Goal: Transaction & Acquisition: Purchase product/service

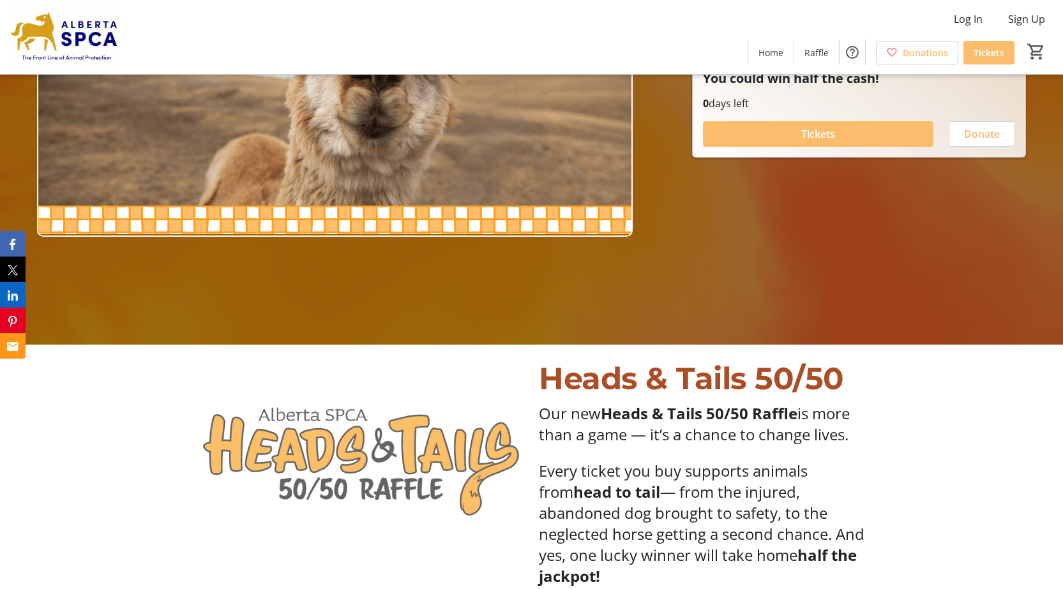
scroll to position [255, 0]
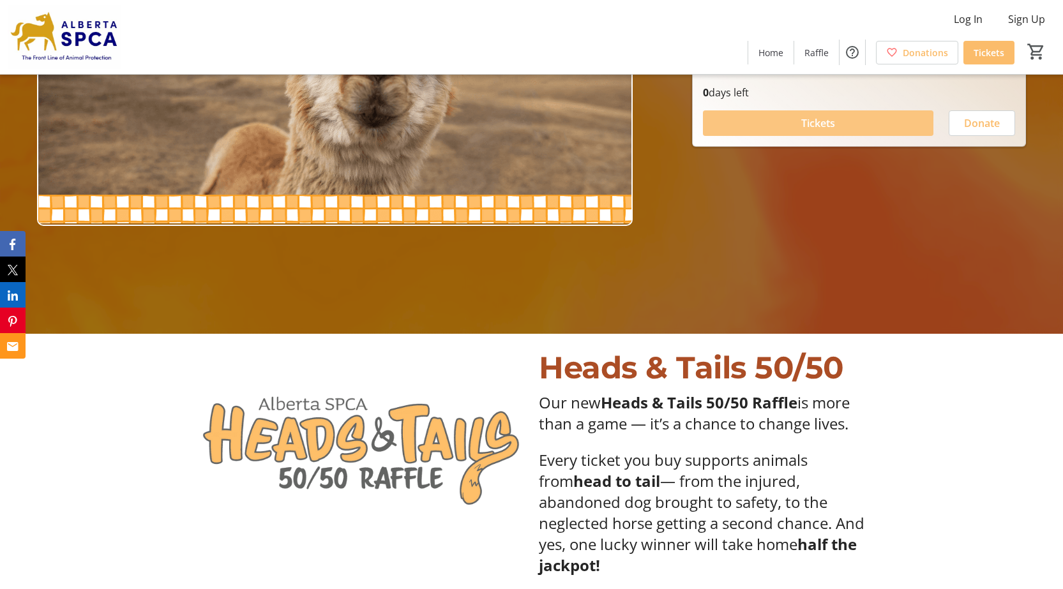
click at [756, 125] on span at bounding box center [818, 123] width 230 height 31
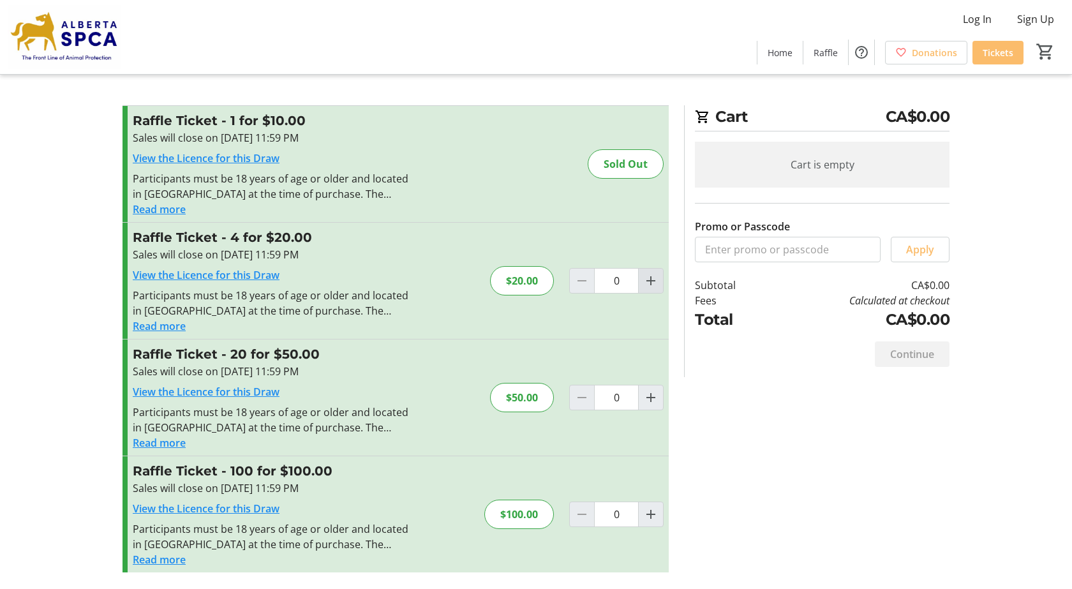
click at [653, 281] on mat-icon "Increment by one" at bounding box center [650, 280] width 15 height 15
type input "1"
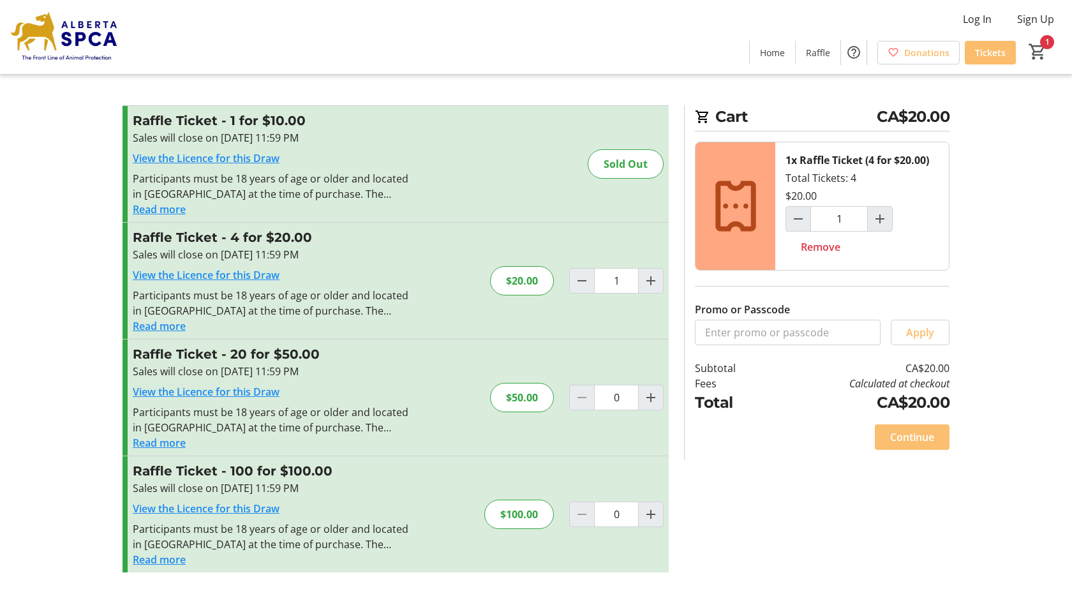
click at [901, 437] on span "Continue" at bounding box center [912, 437] width 44 height 15
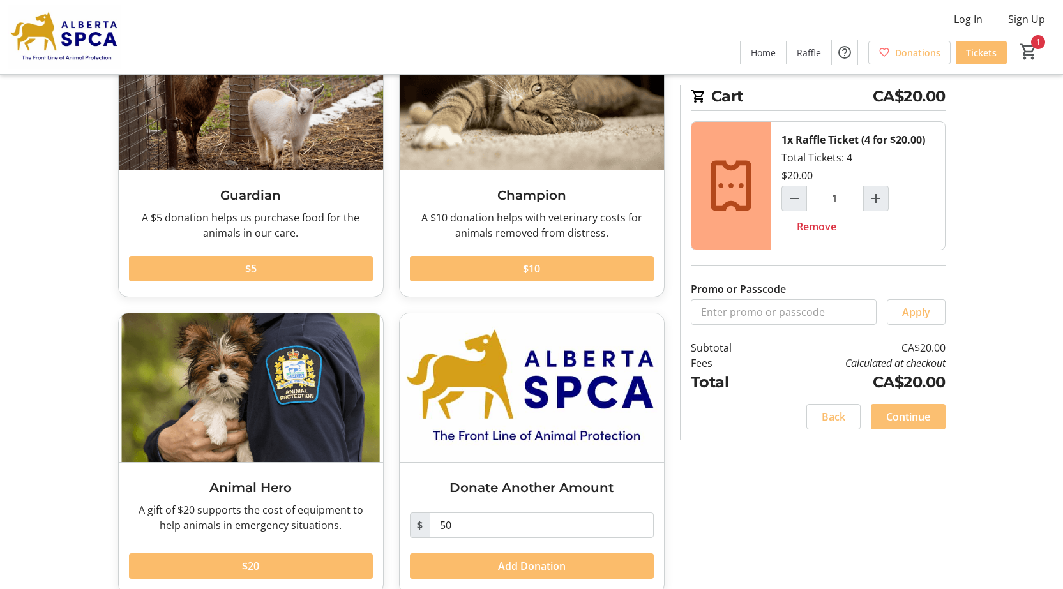
scroll to position [144, 0]
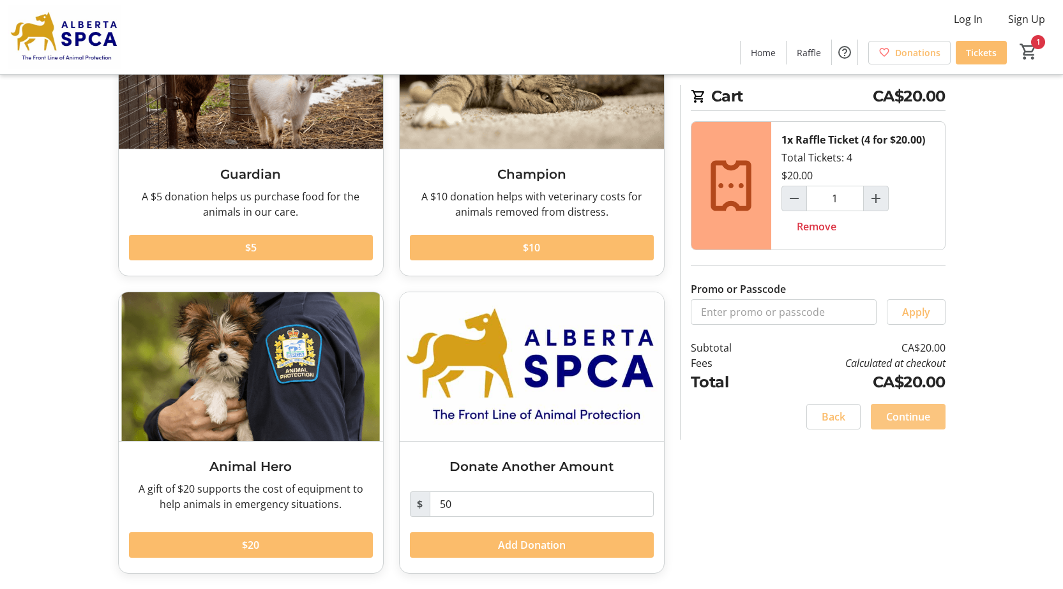
click at [913, 416] on span "Continue" at bounding box center [908, 416] width 44 height 15
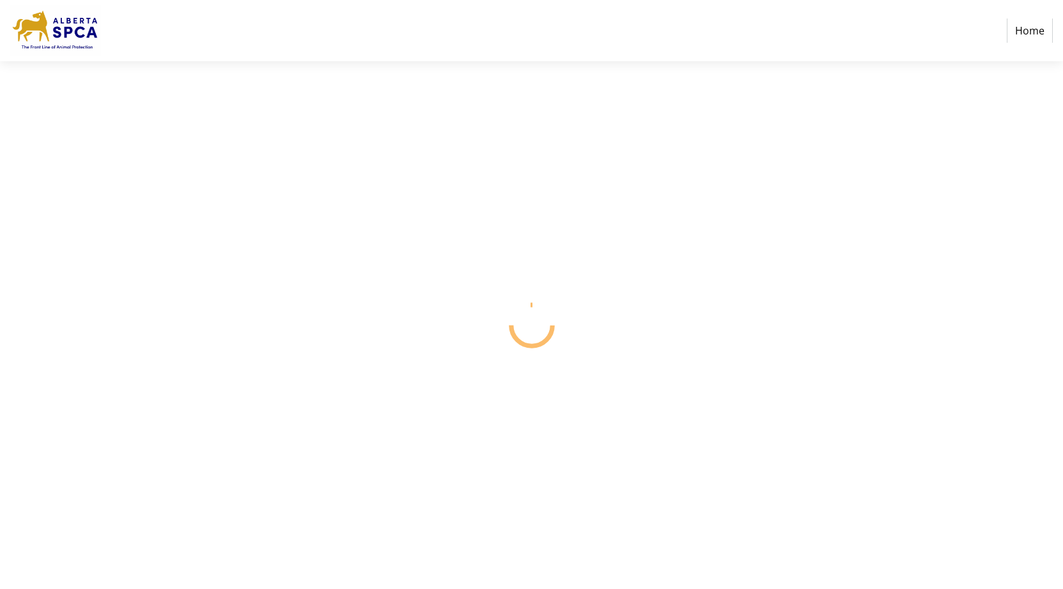
select select "CA"
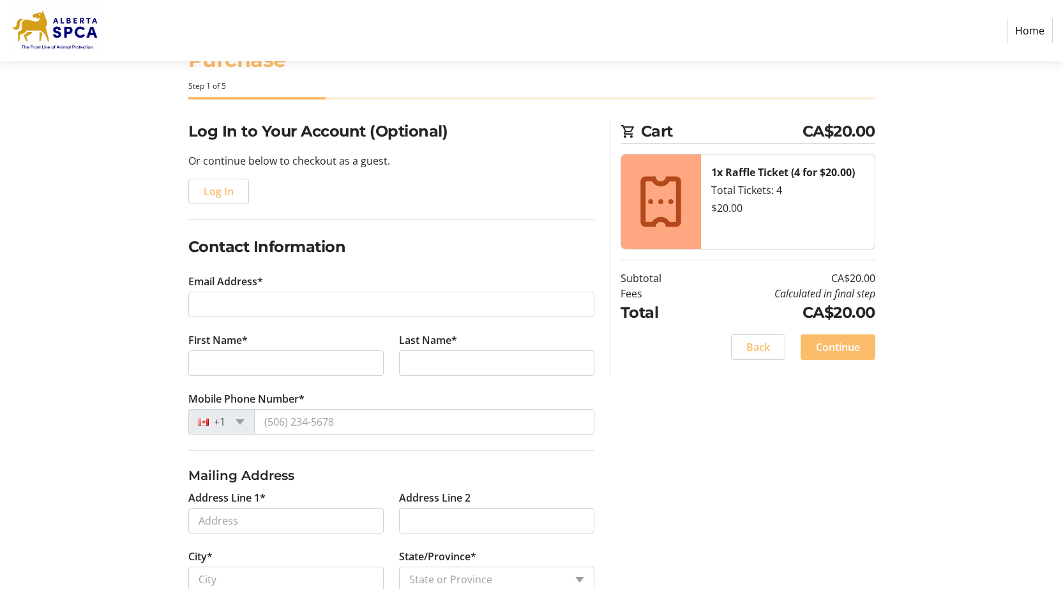
scroll to position [128, 0]
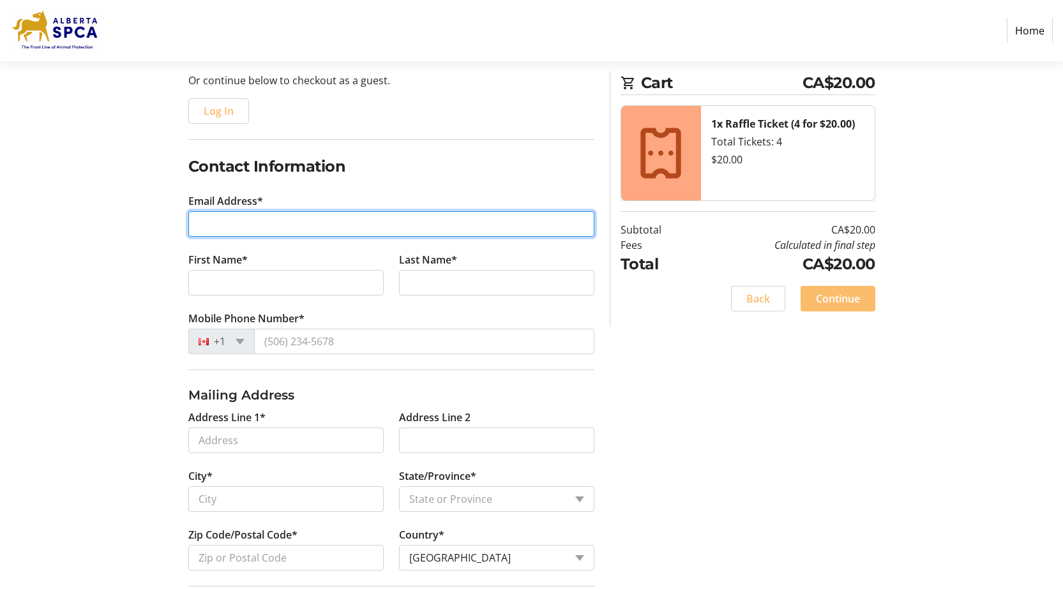
click at [463, 225] on input "Email Address*" at bounding box center [391, 224] width 406 height 26
type input "pam24@telus.net"
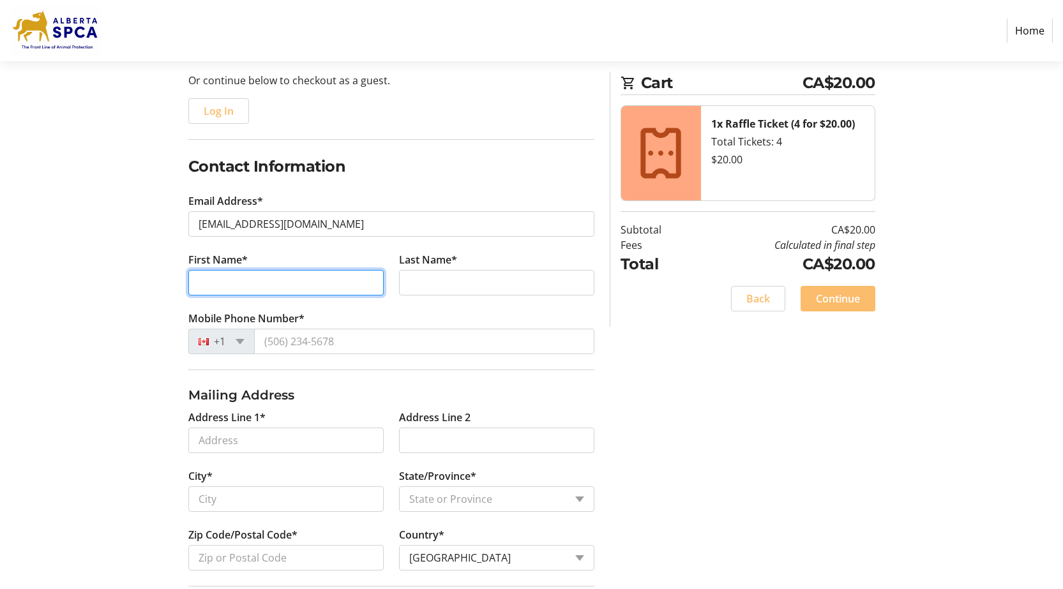
type input "PAM"
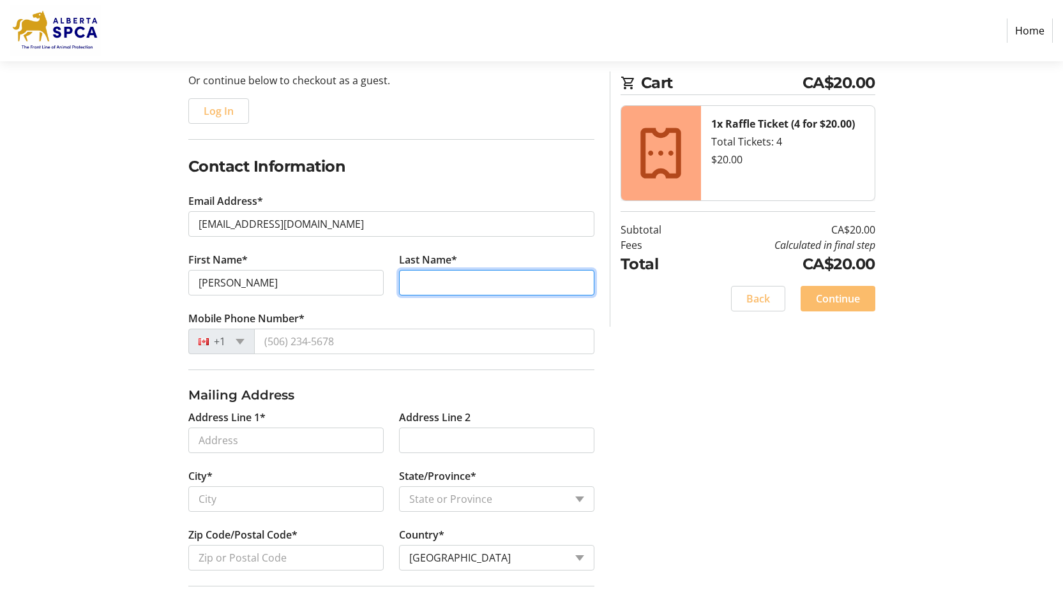
type input "COLMO"
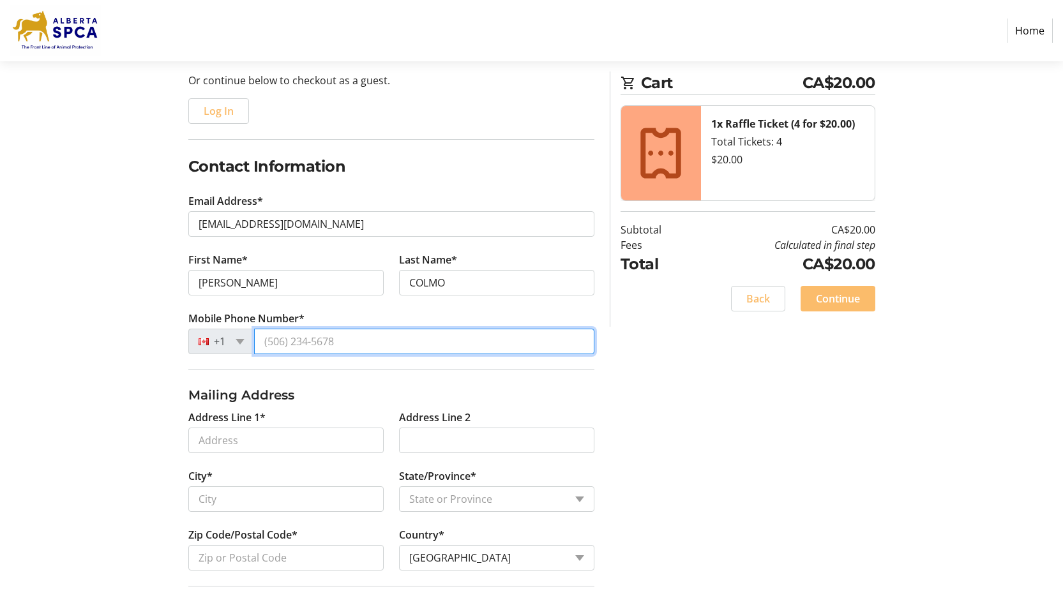
type input "(403) 795-7216"
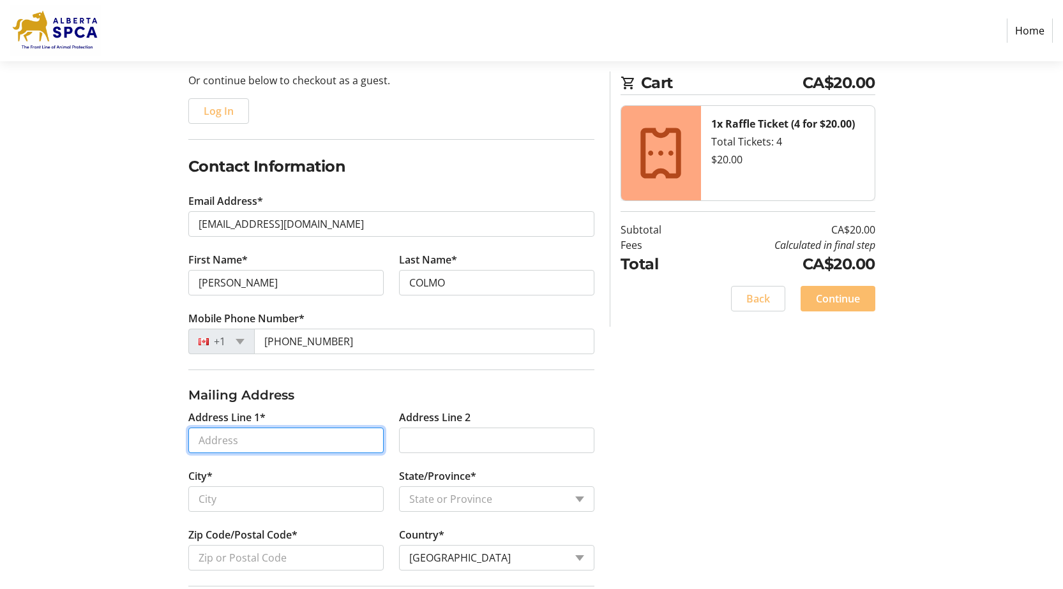
type input "3018 SOUTHRIDGE BLVD. S"
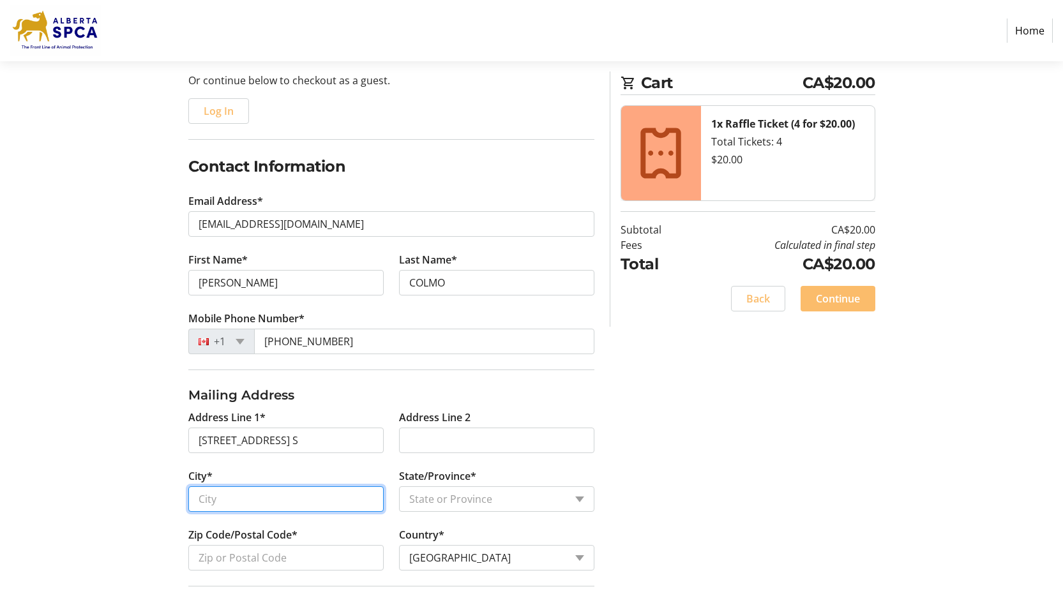
type input "Lethbridge"
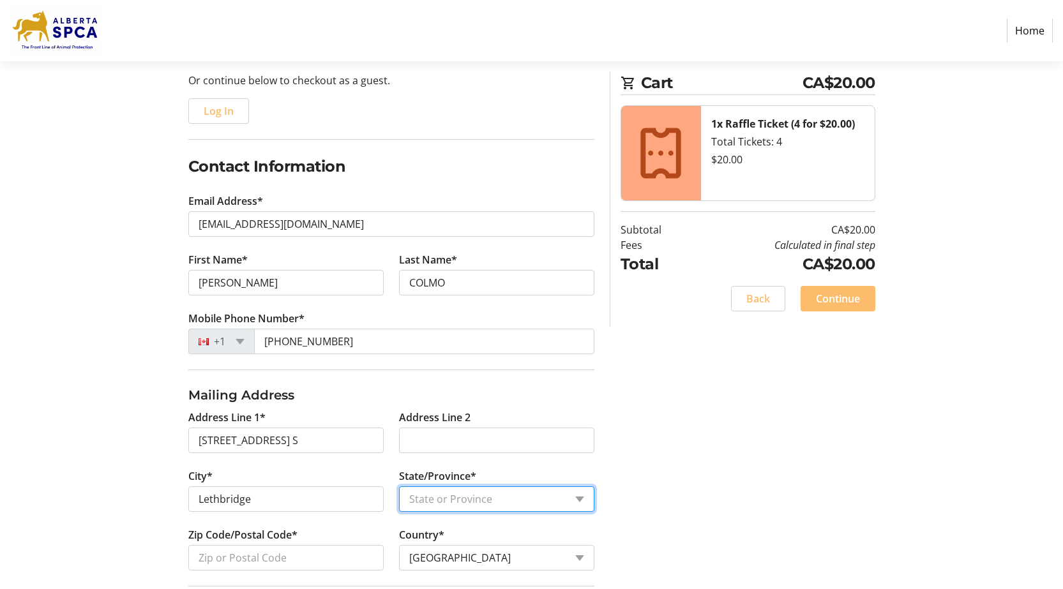
select select "AB"
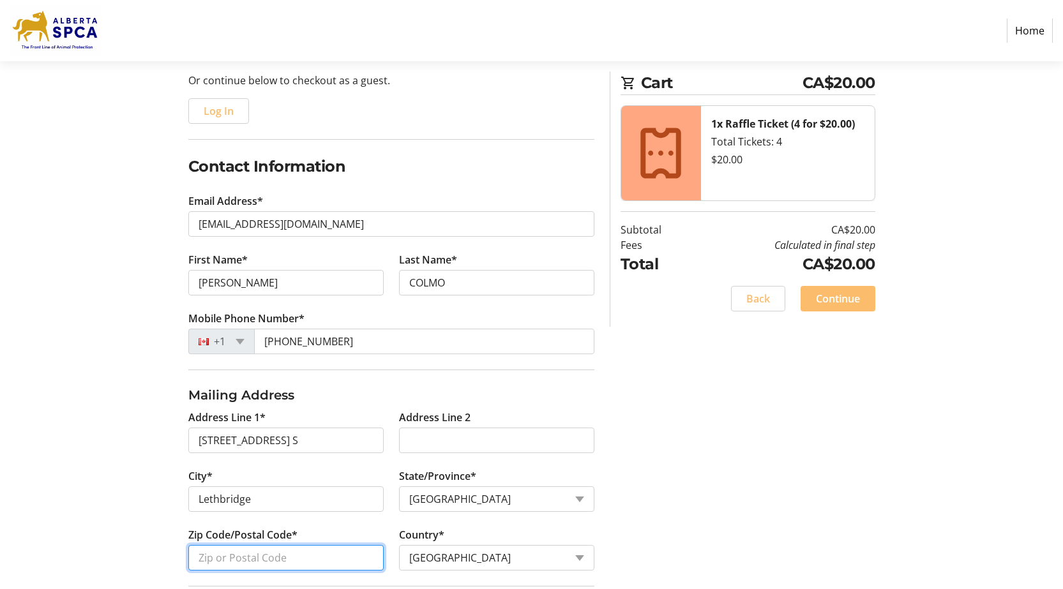
type input "T1K 7W5"
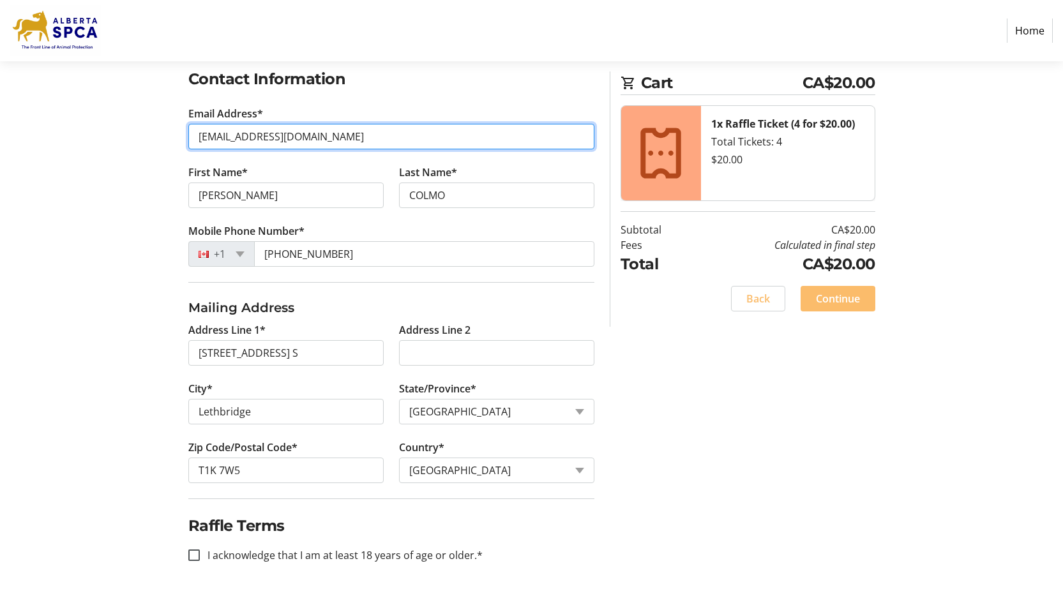
scroll to position [220, 0]
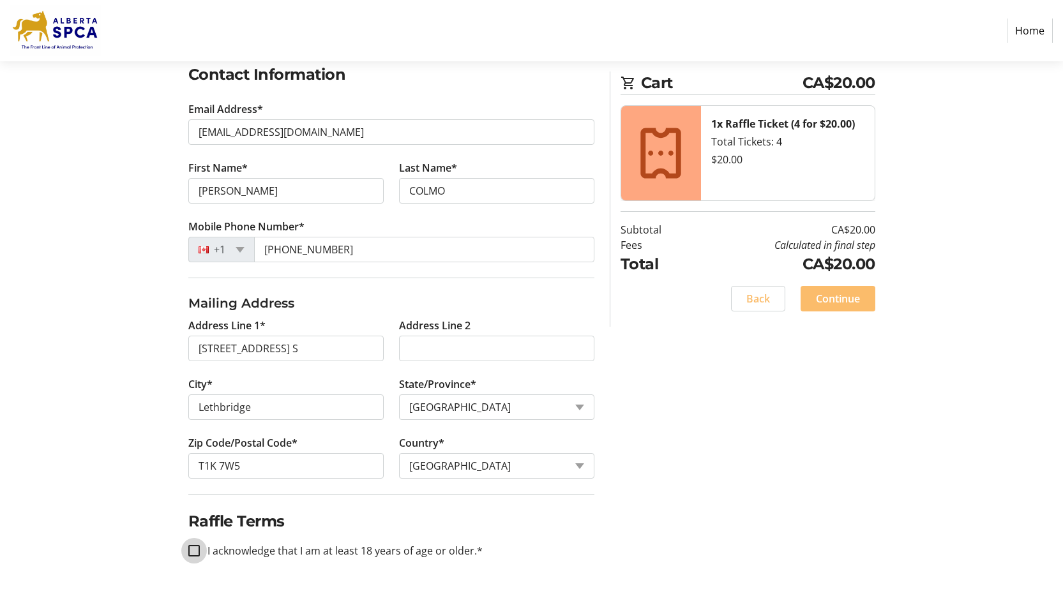
click at [194, 551] on input "I acknowledge that I am at least 18 years of age or older.*" at bounding box center [193, 550] width 11 height 11
checkbox input "true"
click at [839, 297] on span "Continue" at bounding box center [838, 298] width 44 height 15
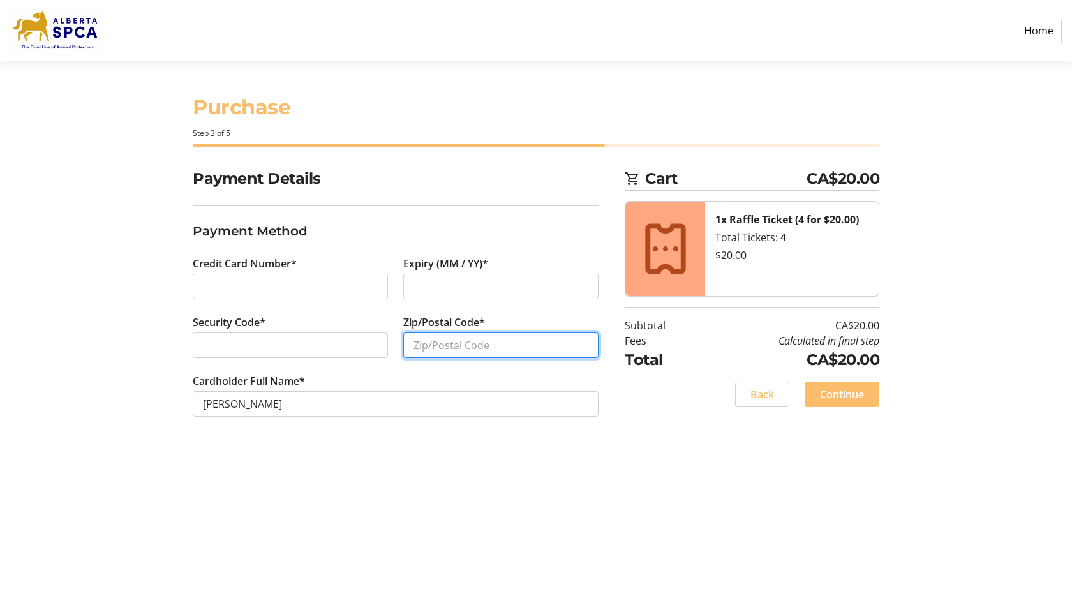
click at [459, 345] on input "Zip/Postal Code*" at bounding box center [500, 346] width 195 height 26
type input "T1K-7W5"
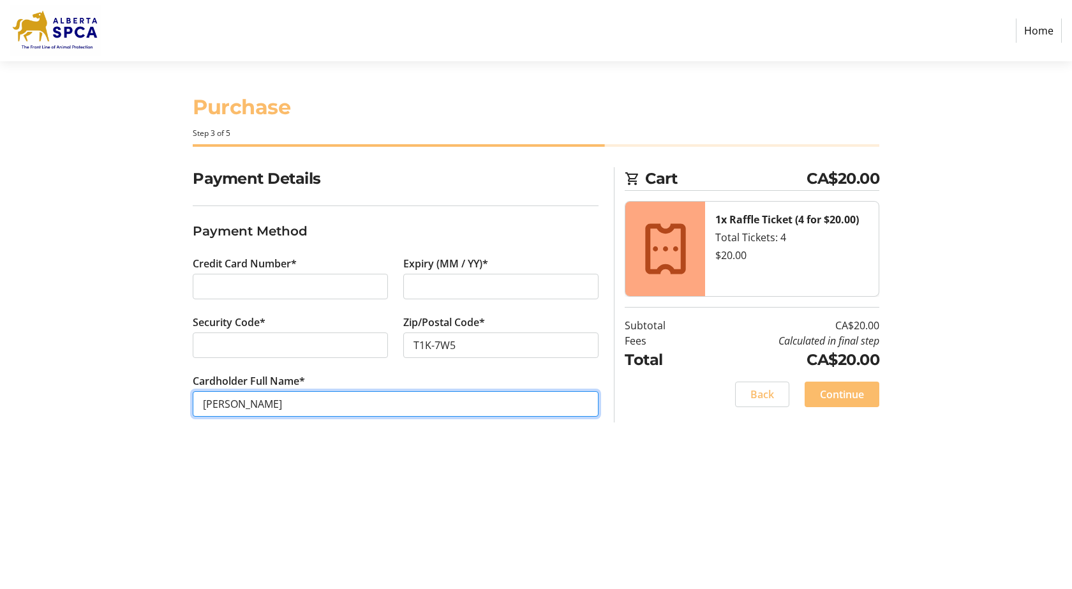
click at [273, 401] on input "PAM COLMO" at bounding box center [396, 404] width 406 height 26
type input "P"
type input "Mrs. Pamela Colmo"
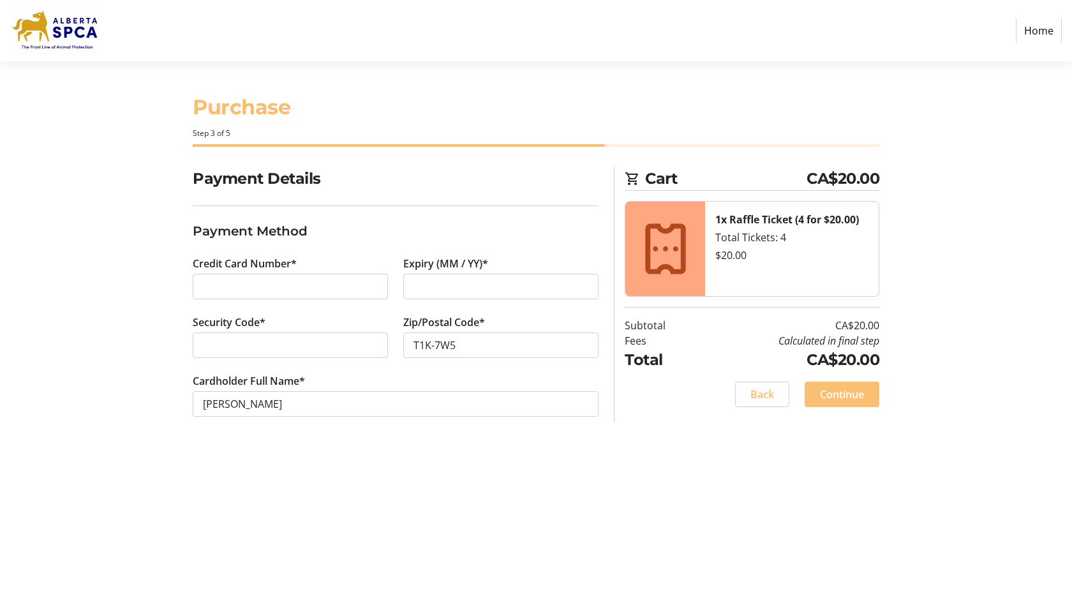
click at [834, 396] on span "Continue" at bounding box center [842, 394] width 44 height 15
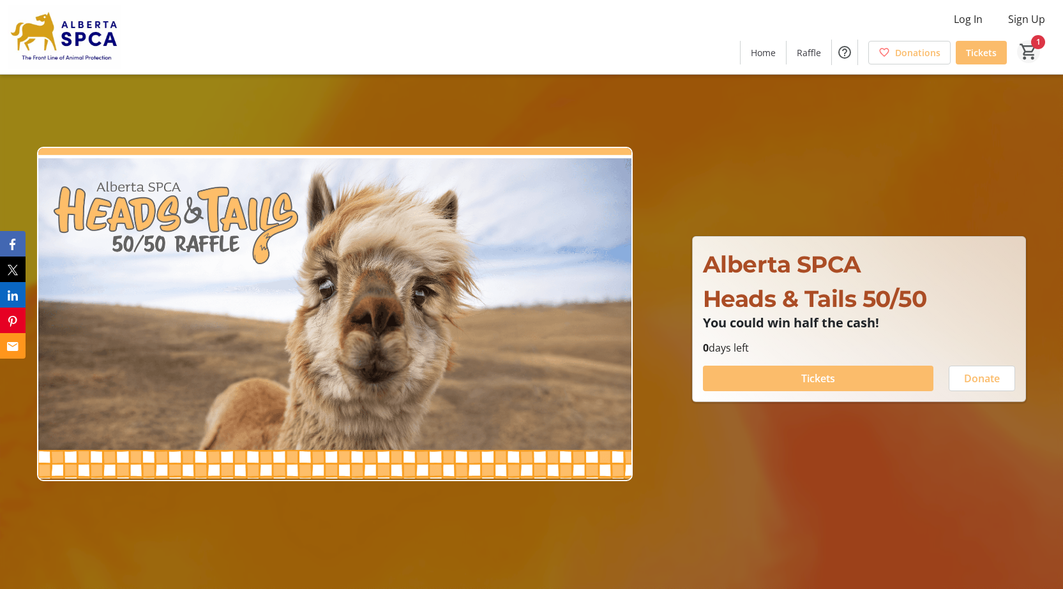
click at [1030, 49] on mat-icon "1" at bounding box center [1028, 51] width 19 height 19
click at [1031, 49] on mat-icon "1" at bounding box center [1028, 51] width 19 height 19
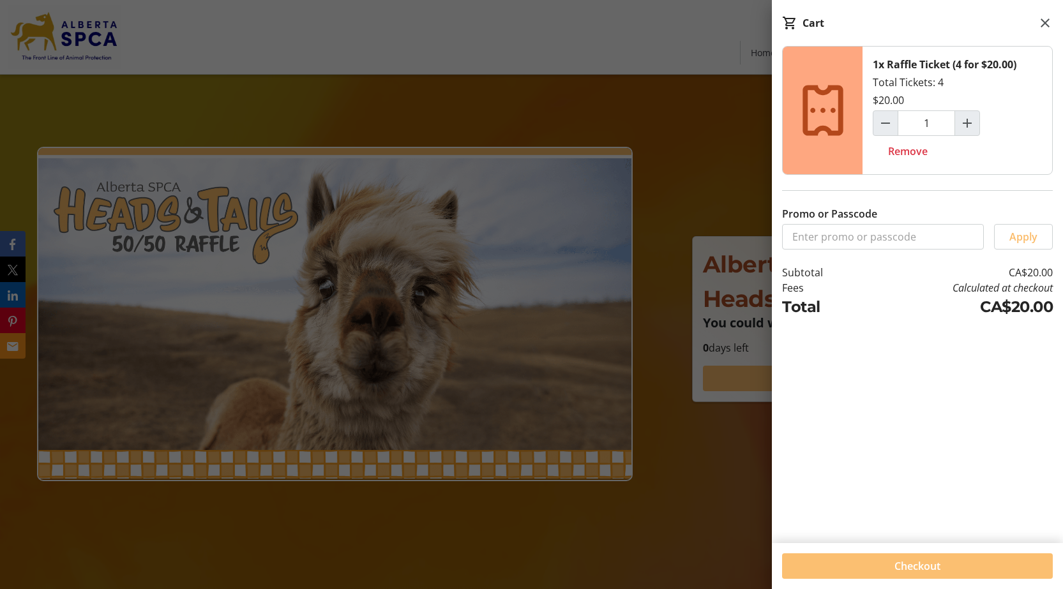
click at [915, 566] on span "Checkout" at bounding box center [917, 566] width 46 height 15
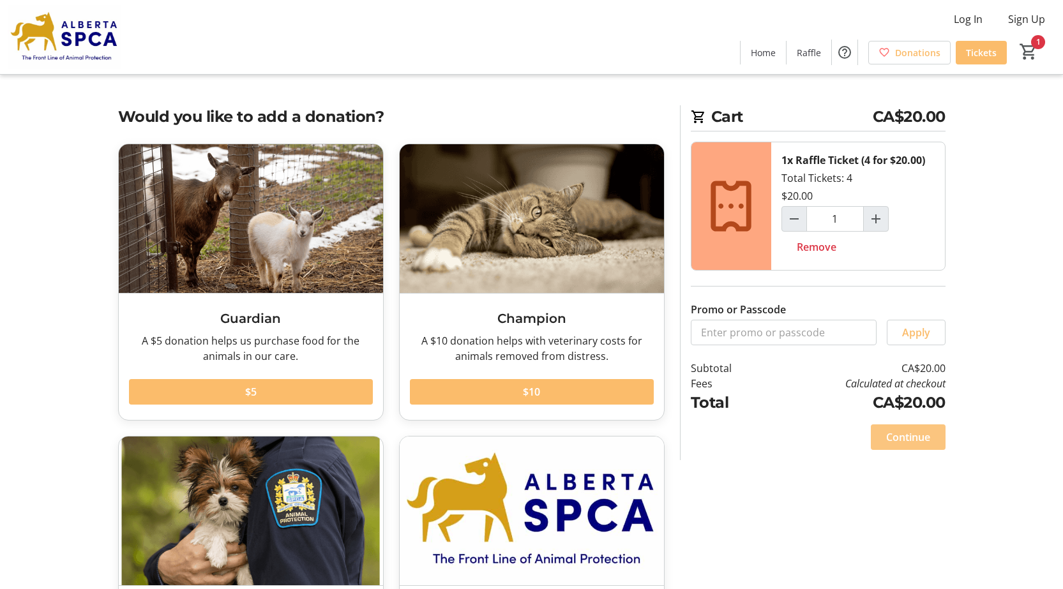
click at [906, 437] on span "Continue" at bounding box center [908, 437] width 44 height 15
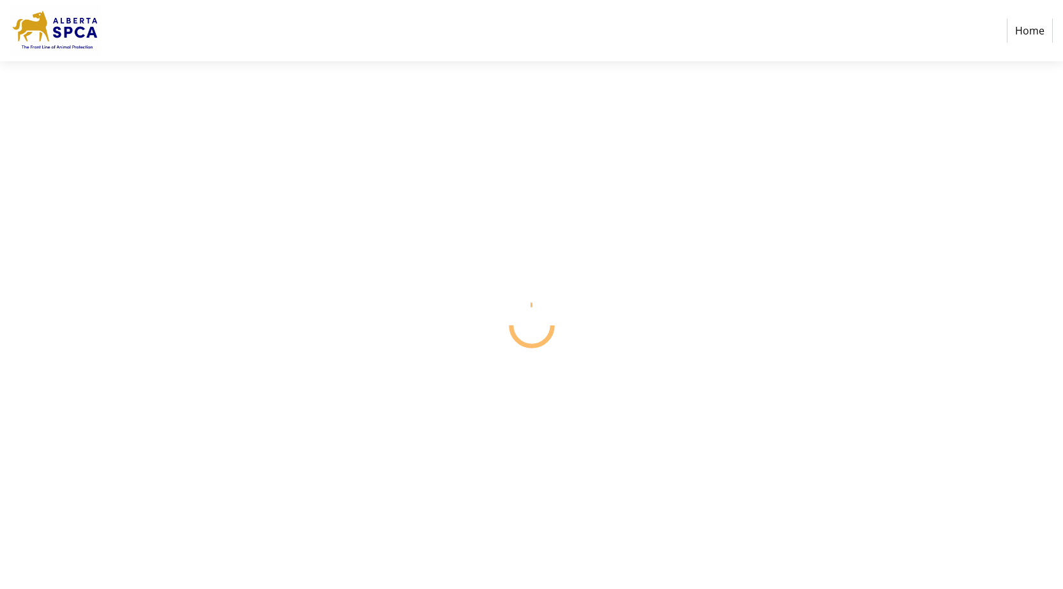
select select "CA"
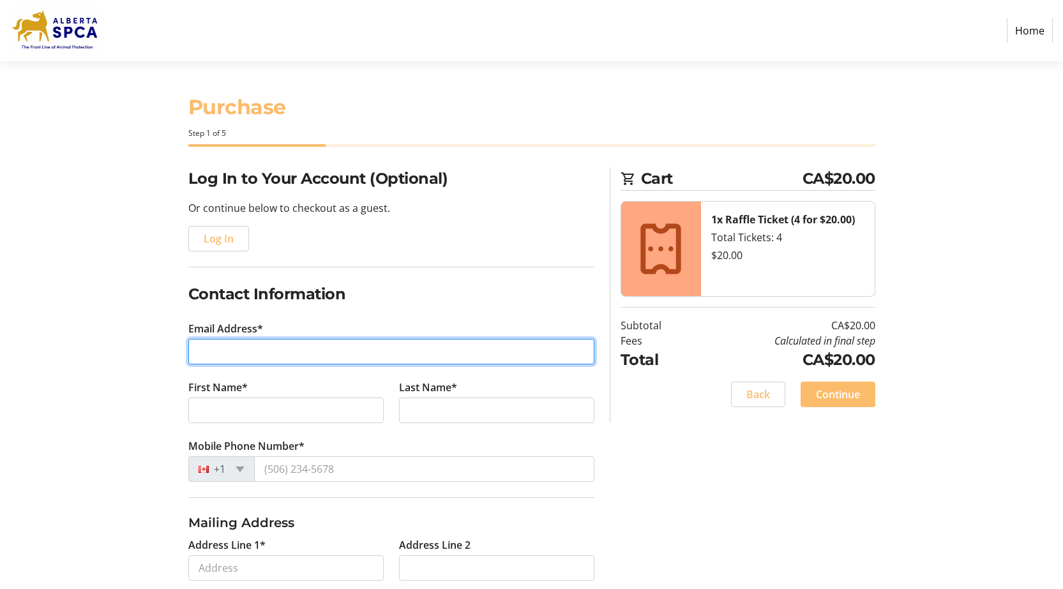
click at [543, 361] on input "Email Address*" at bounding box center [391, 352] width 406 height 26
type input "pam24@telus.net"
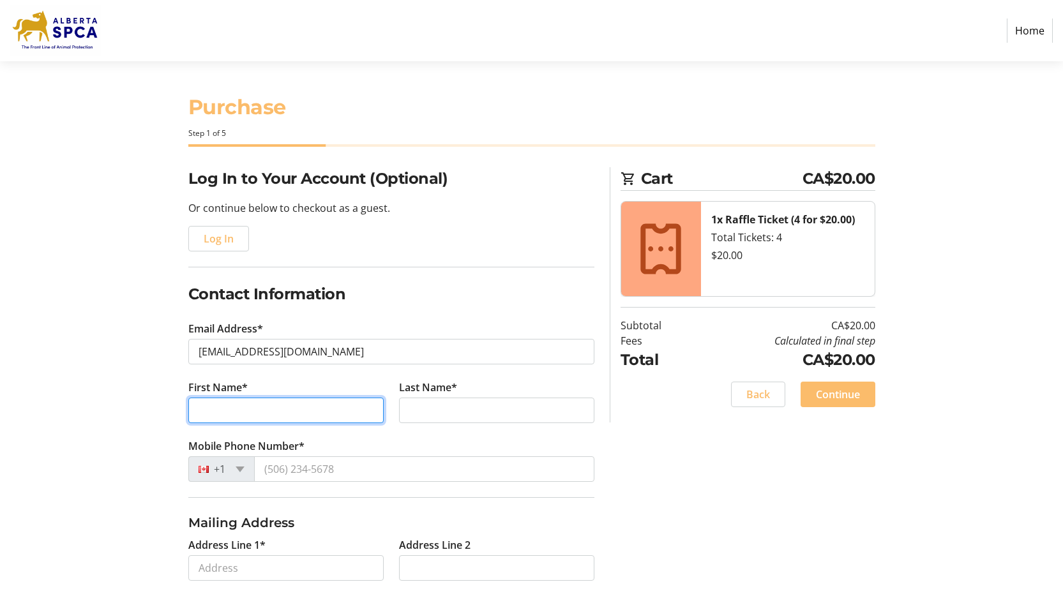
type input "PAM"
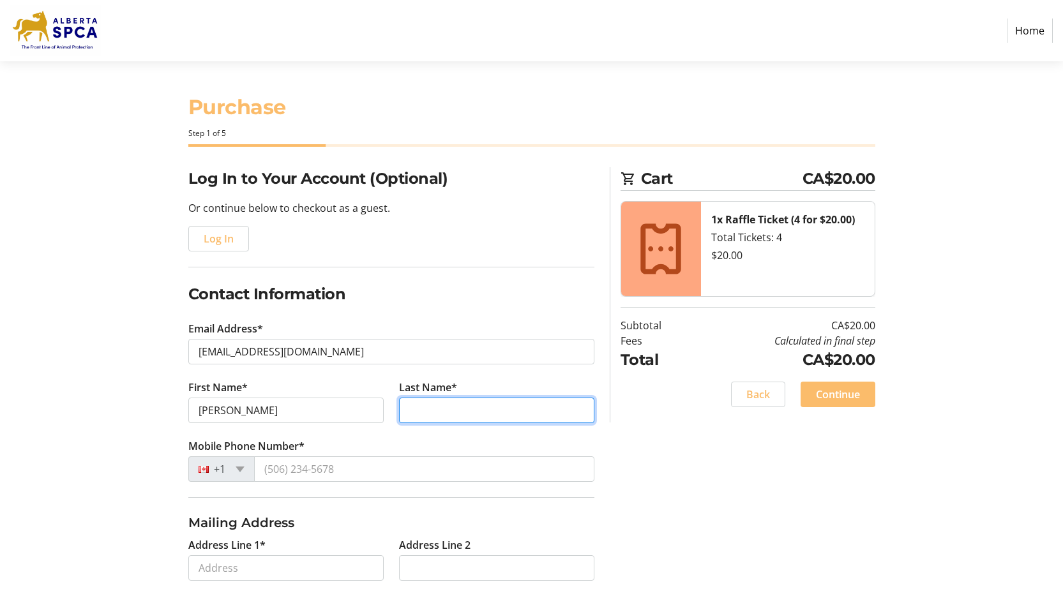
type input "COLMO"
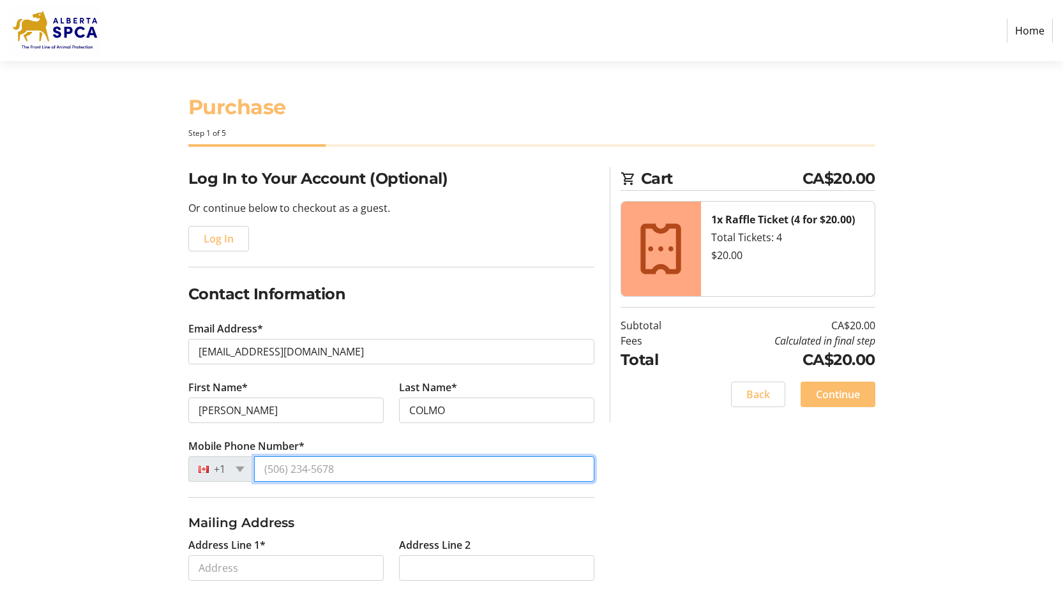
type input "(403) 795-7216"
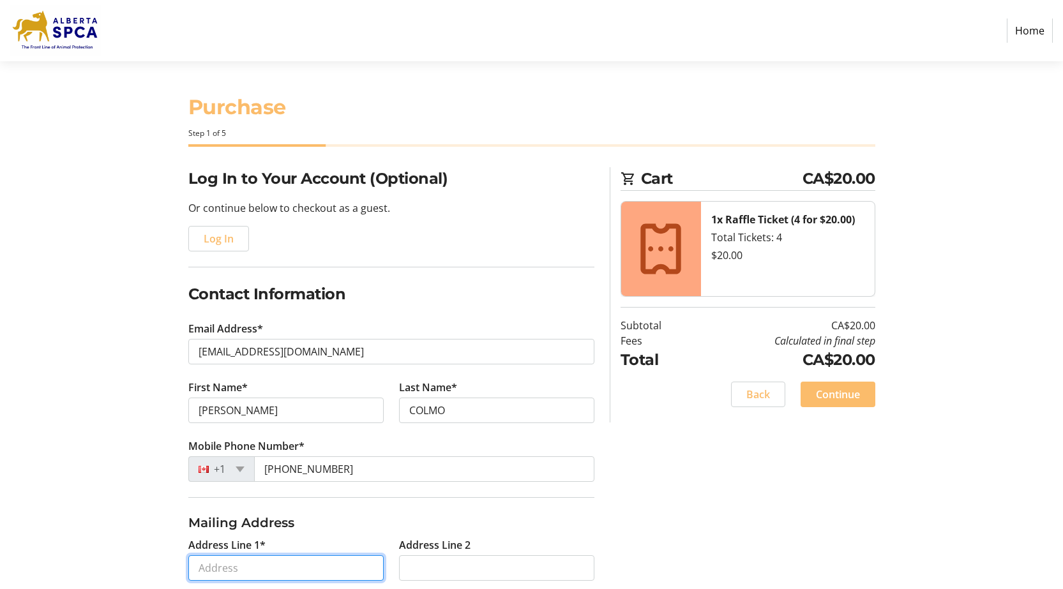
type input "3018 SOUTHRIDGE BLVD. S"
type input "Lethbridge"
select select "AB"
type input "T1K 7W5"
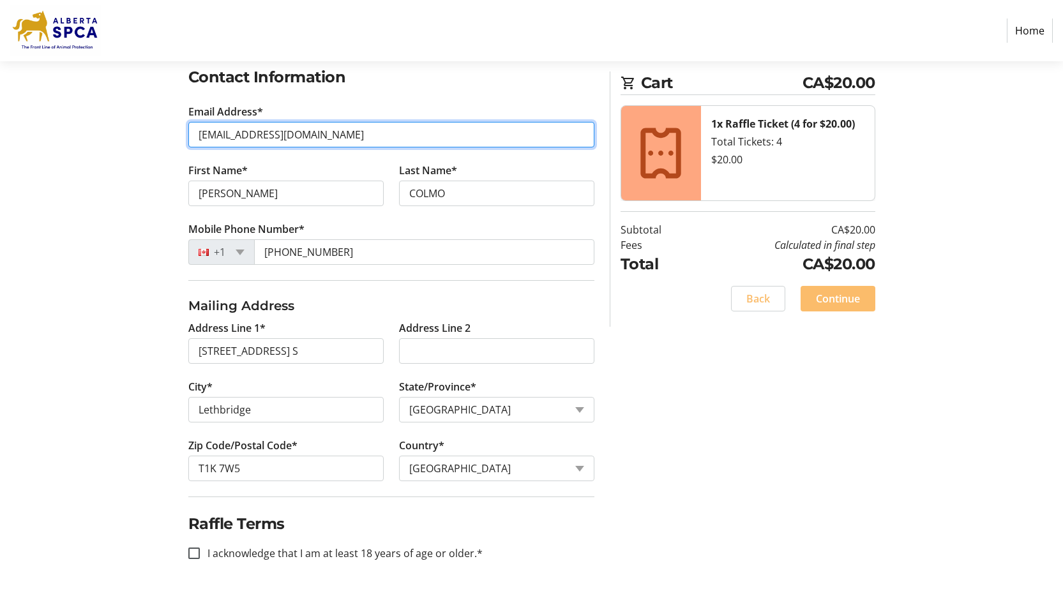
scroll to position [220, 0]
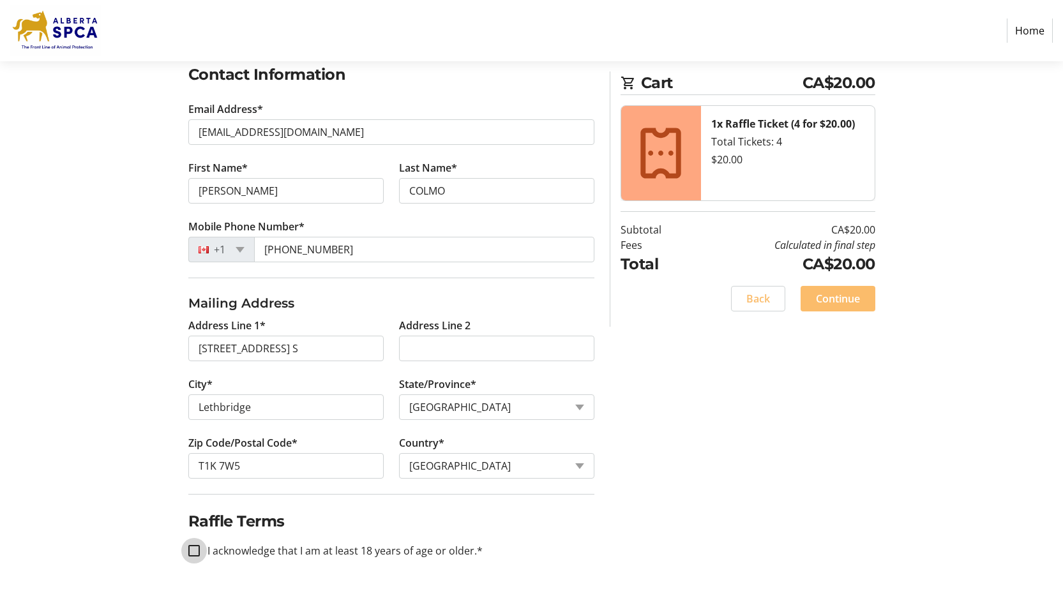
click at [195, 550] on input "I acknowledge that I am at least 18 years of age or older.*" at bounding box center [193, 550] width 11 height 11
checkbox input "true"
click at [840, 297] on span "Continue" at bounding box center [838, 298] width 44 height 15
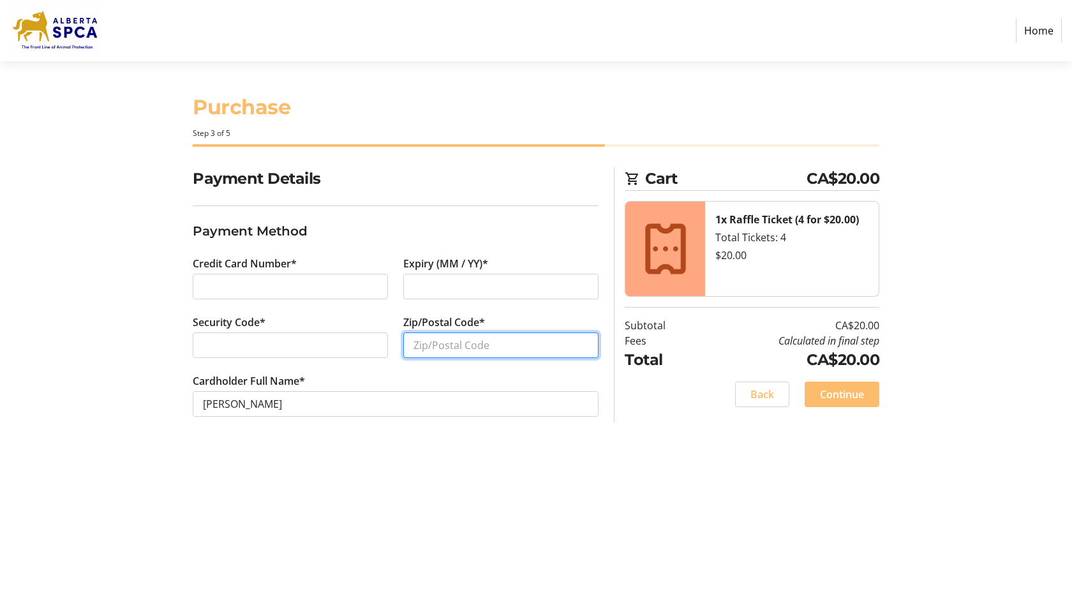
click at [455, 343] on input "Zip/Postal Code*" at bounding box center [500, 346] width 195 height 26
type input "T1K-7W5"
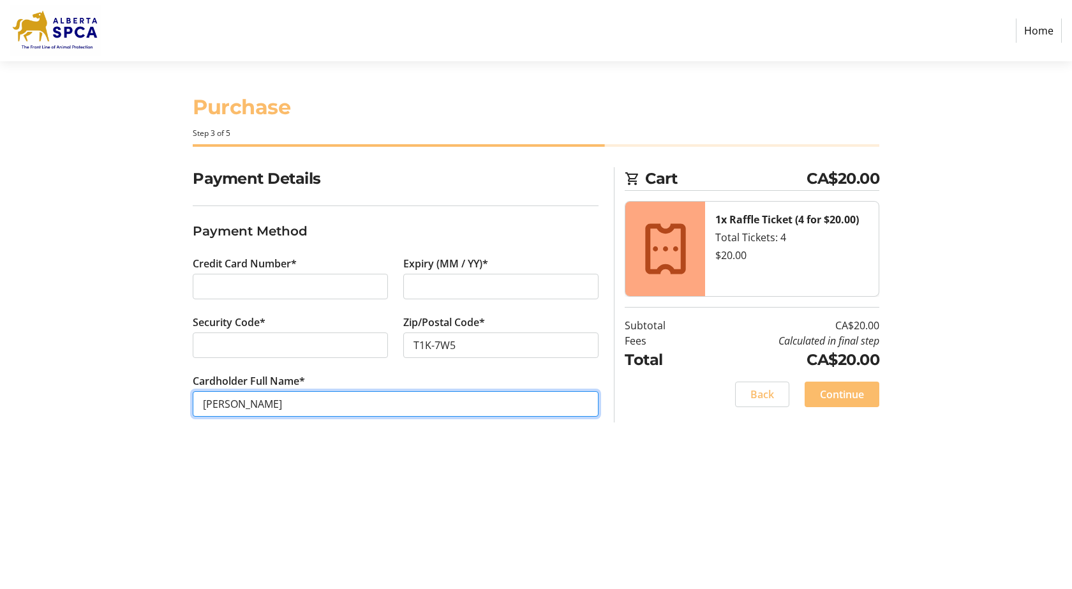
click at [316, 410] on input "PAM COLMO" at bounding box center [396, 404] width 406 height 26
type input "P"
type input "Mrs. Pamela Colmo"
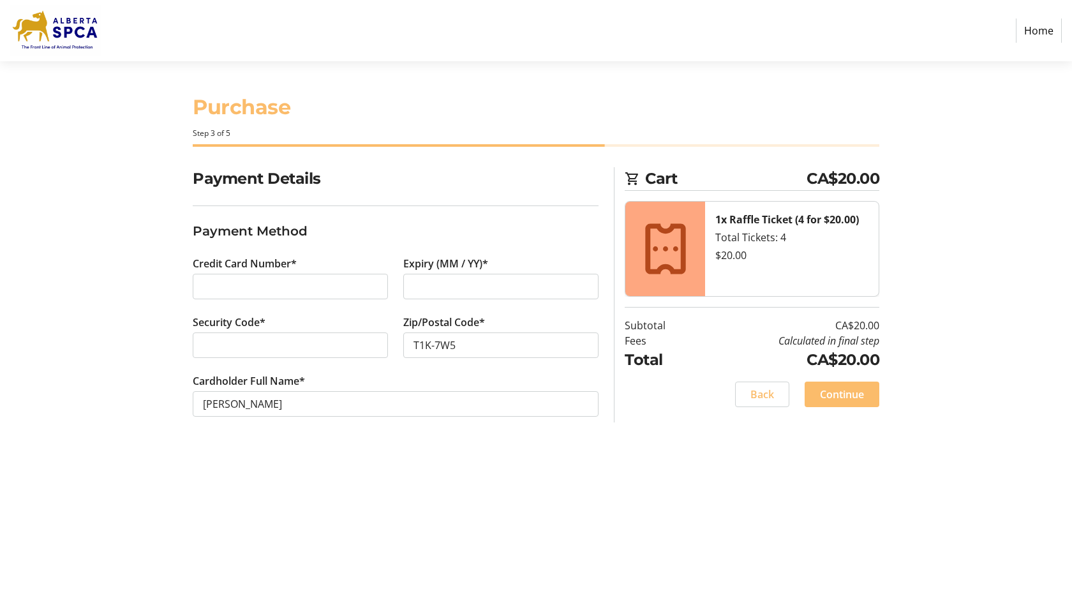
click at [421, 463] on div "Purchase Step 3 of 5 Cart CA$20.00 1x Raffle Ticket (4 for $20.00) Total Ticket…" at bounding box center [536, 325] width 843 height 528
click at [834, 396] on span "Continue" at bounding box center [842, 394] width 44 height 15
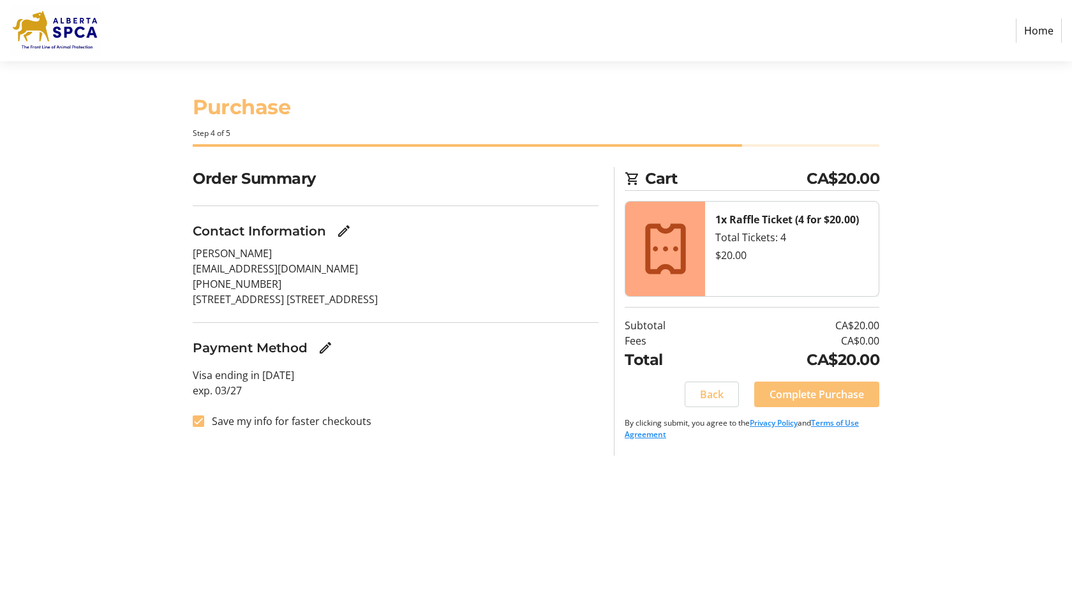
click at [822, 393] on span "Complete Purchase" at bounding box center [817, 394] width 94 height 15
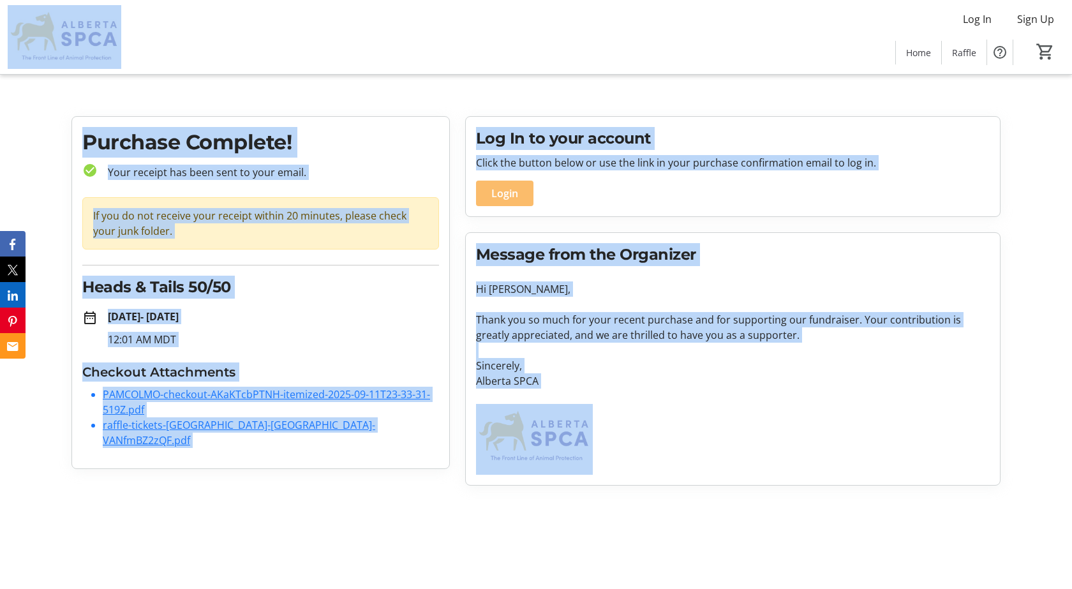
click at [783, 44] on div "Log In Sign Up Home Raffle 0" at bounding box center [536, 37] width 1072 height 74
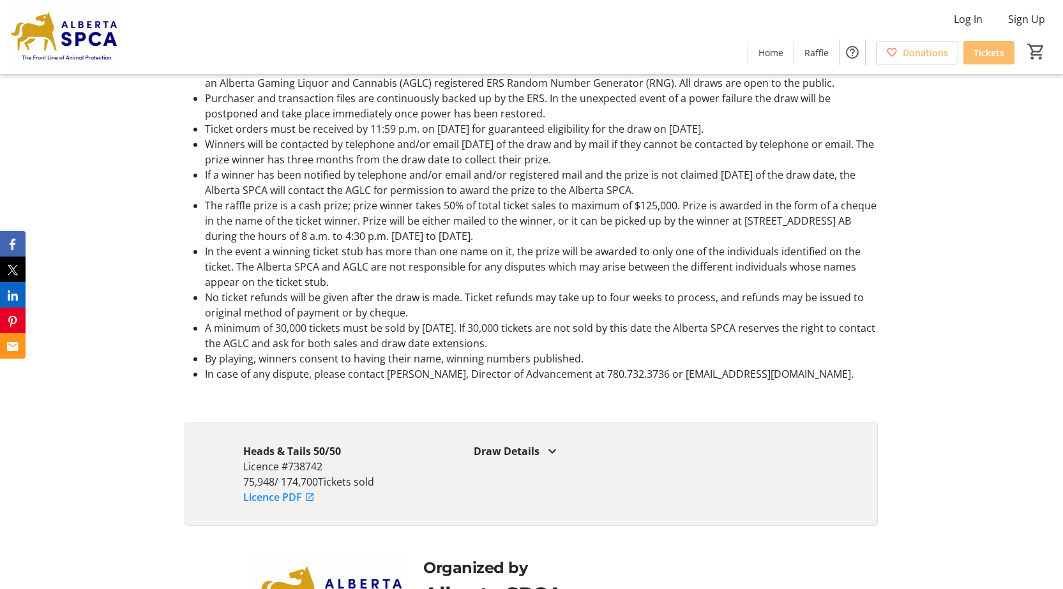
scroll to position [2300, 0]
